Goal: Complete application form

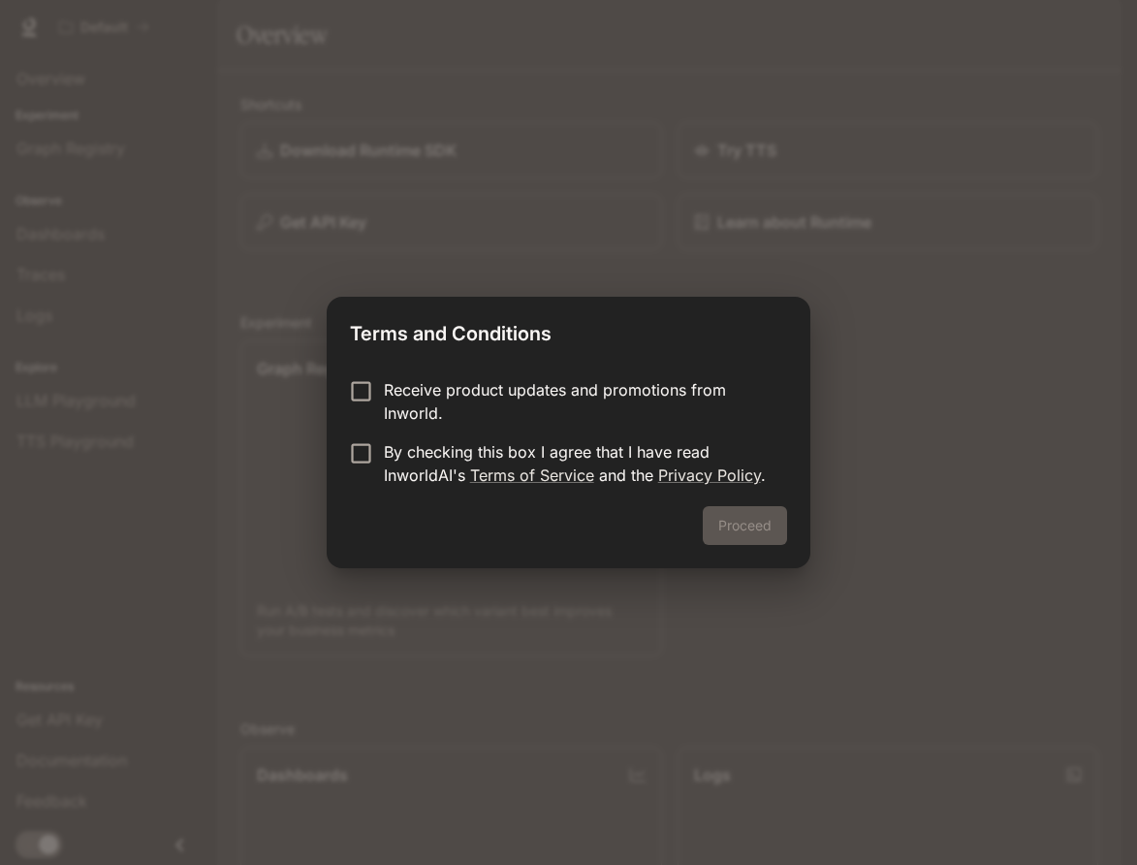
click at [402, 454] on p "By checking this box I agree that I have read InworldAI's Terms of Service and …" at bounding box center [578, 463] width 388 height 47
click at [767, 530] on button "Proceed" at bounding box center [745, 525] width 84 height 39
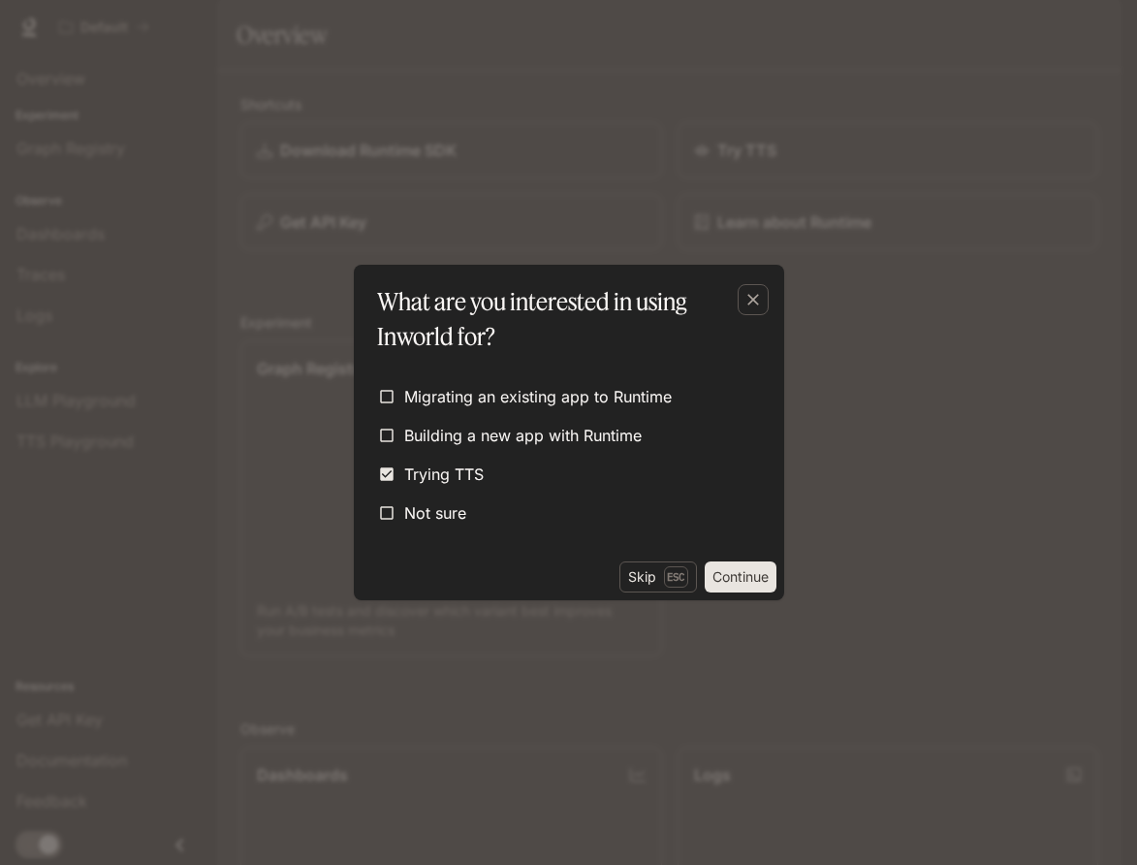
click at [731, 571] on button "Continue" at bounding box center [741, 576] width 72 height 31
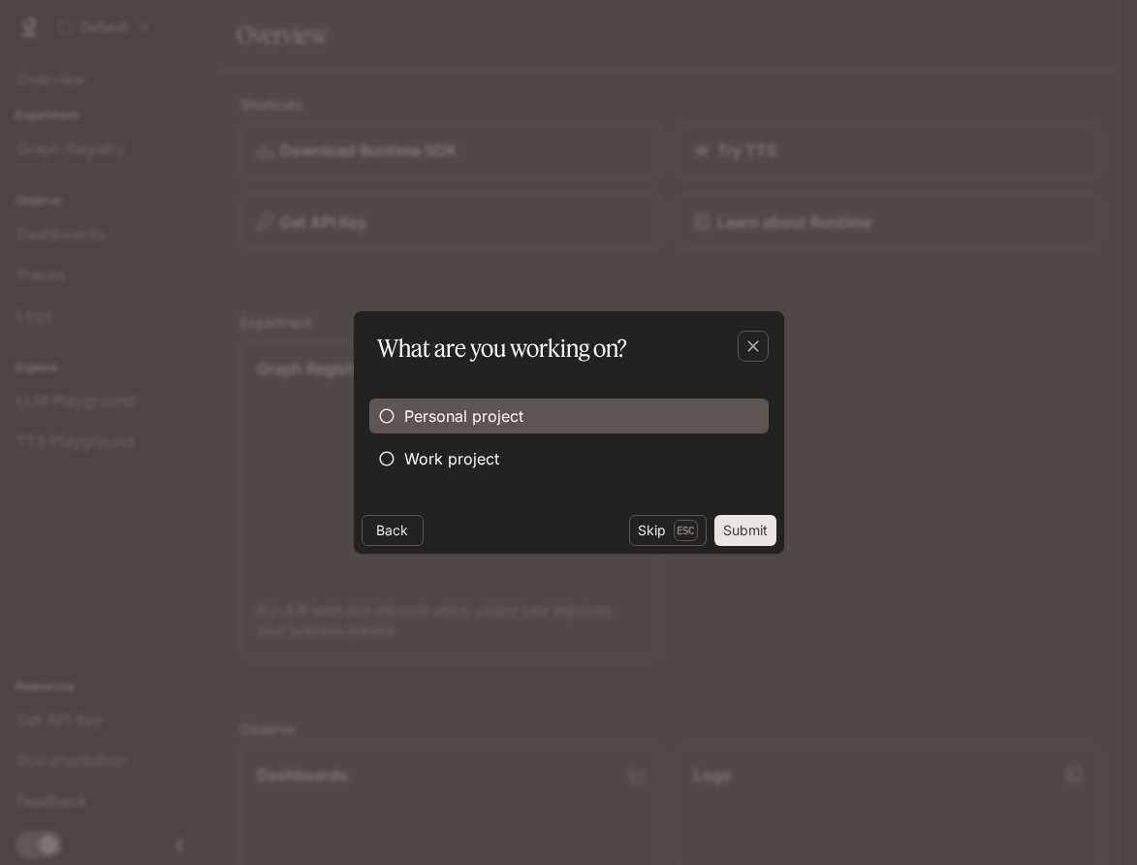
click at [479, 408] on span "Personal project" at bounding box center [463, 415] width 119 height 23
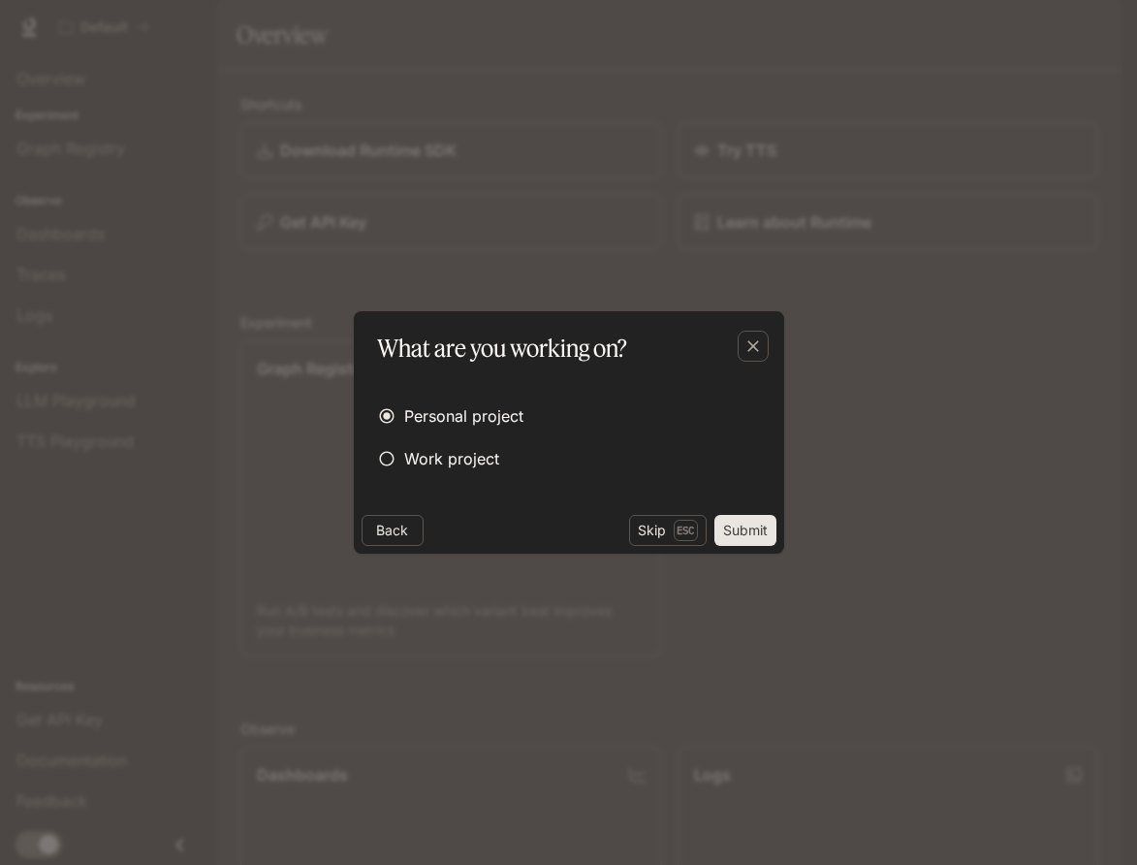
click at [752, 525] on button "Submit" at bounding box center [745, 530] width 62 height 31
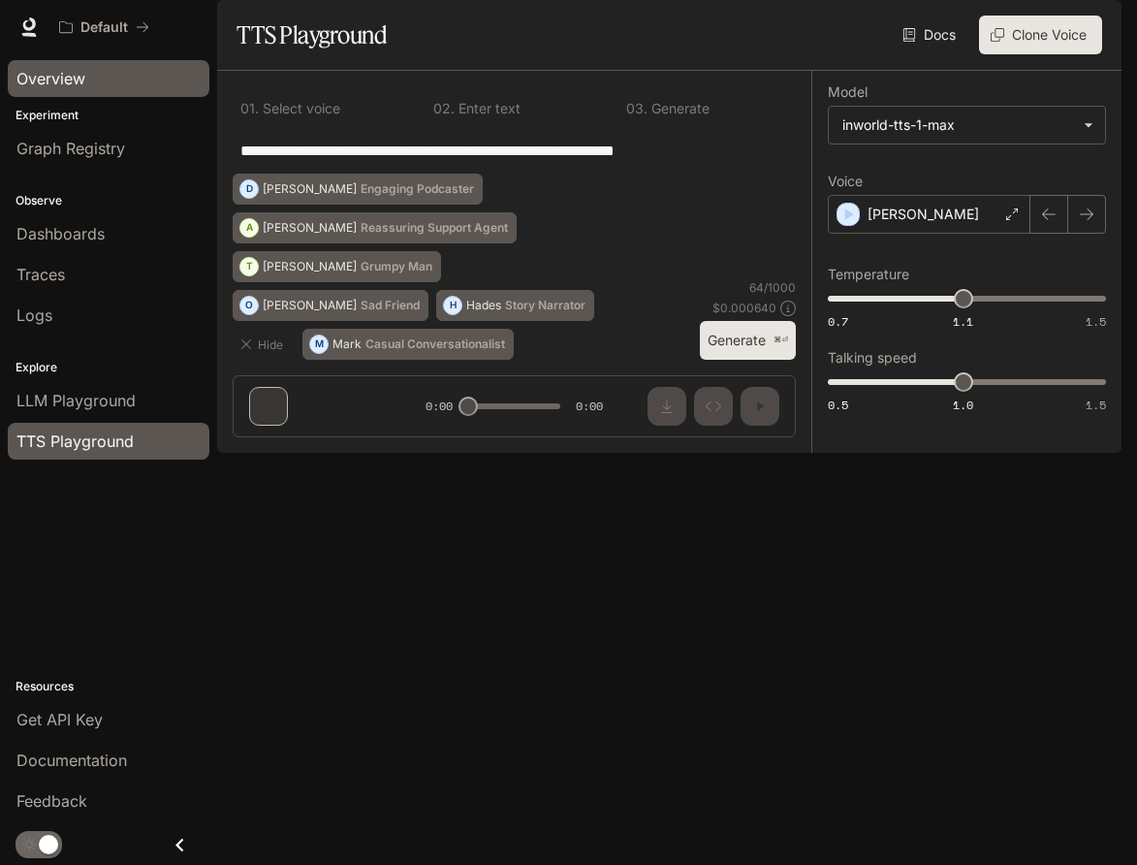
click at [107, 78] on div "Overview" at bounding box center [108, 78] width 184 height 23
